Goal: Find specific page/section: Find specific page/section

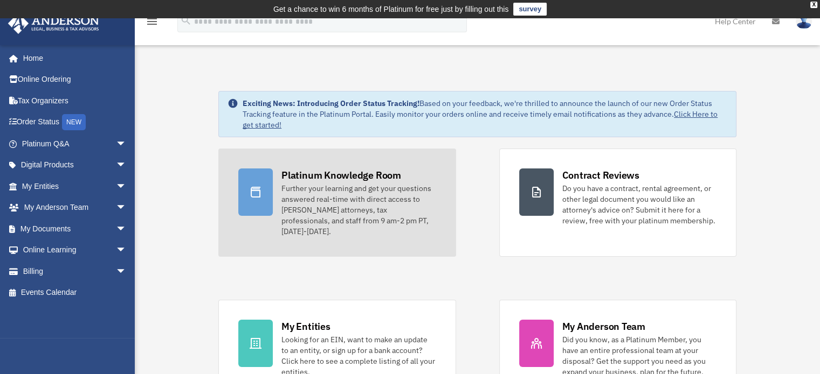
click at [310, 181] on div "Platinum Knowledge Room" at bounding box center [341, 175] width 120 height 13
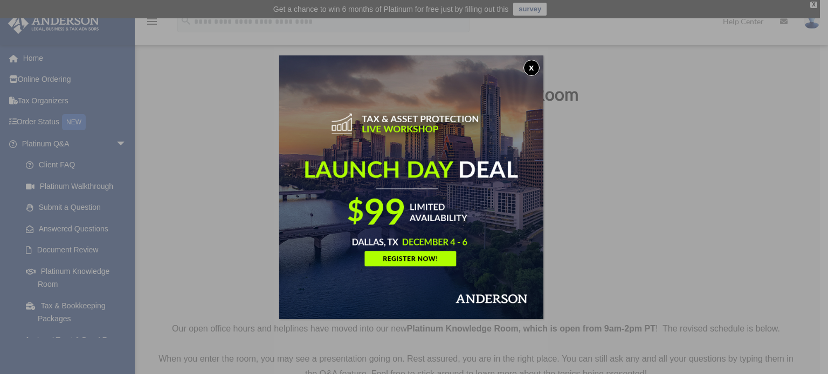
click at [532, 66] on button "x" at bounding box center [531, 68] width 16 height 16
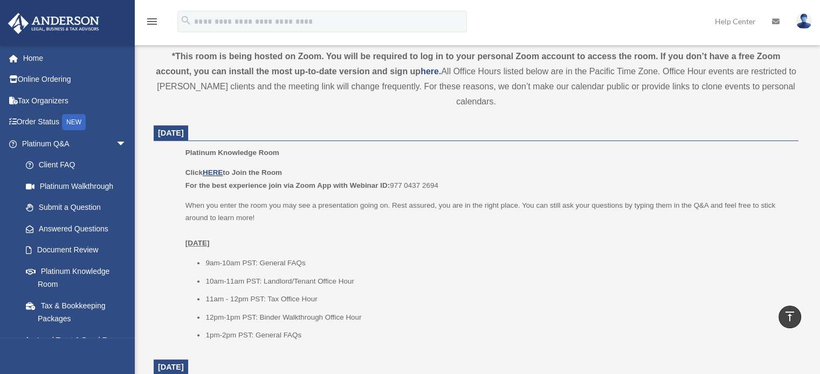
scroll to position [379, 0]
click at [209, 170] on link "HERE" at bounding box center [213, 172] width 20 height 8
